Goal: Task Accomplishment & Management: Manage account settings

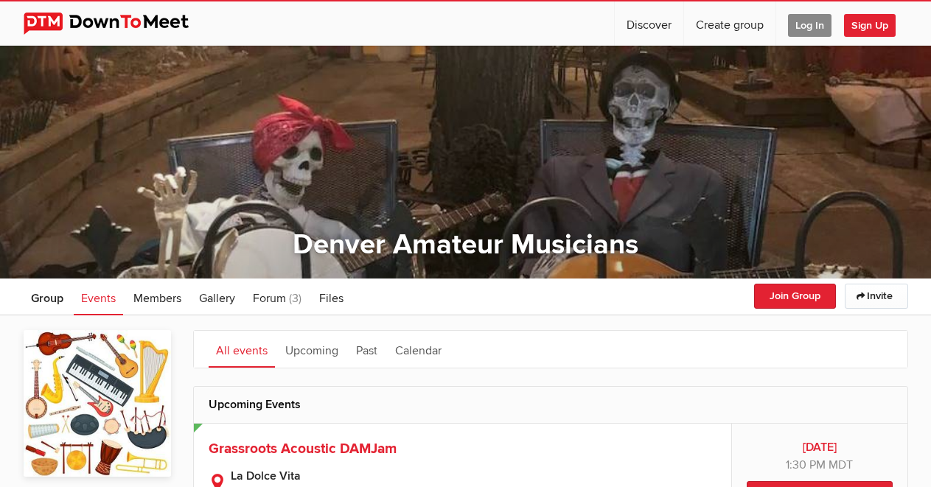
click at [799, 21] on span "Log In" at bounding box center [809, 25] width 43 height 23
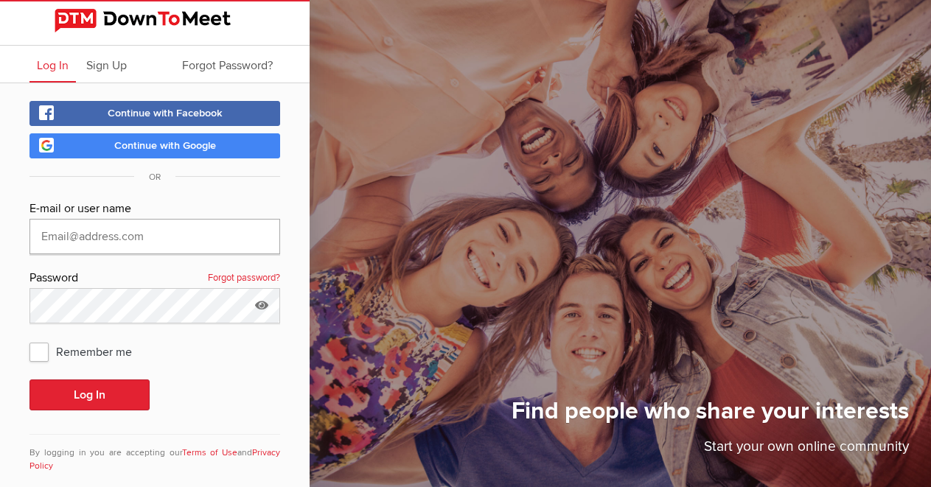
click at [113, 237] on input "text" at bounding box center [154, 236] width 251 height 35
type input "[EMAIL_ADDRESS][DOMAIN_NAME]"
click at [43, 354] on span "Remember me" at bounding box center [87, 351] width 117 height 27
click at [29, 338] on input "Remember me" at bounding box center [29, 337] width 1 height 1
checkbox input "true"
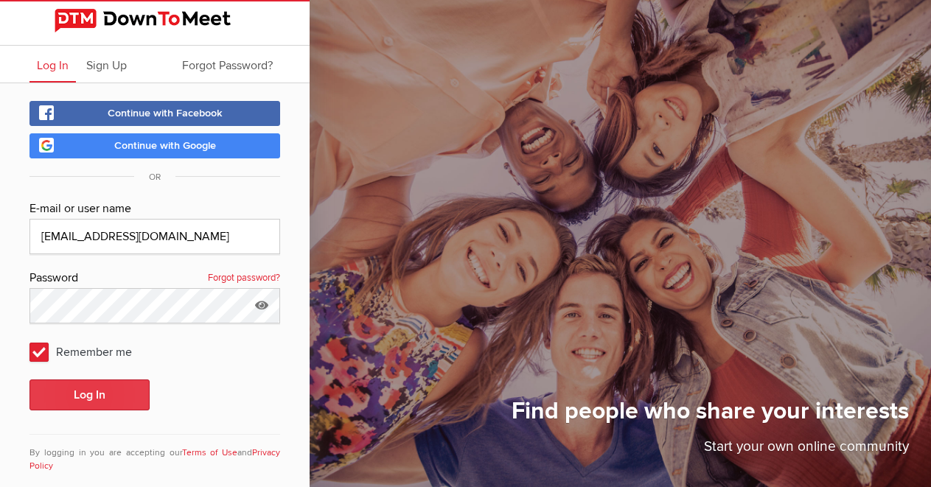
click at [77, 385] on button "Log In" at bounding box center [89, 394] width 120 height 31
